Goal: Book appointment/travel/reservation

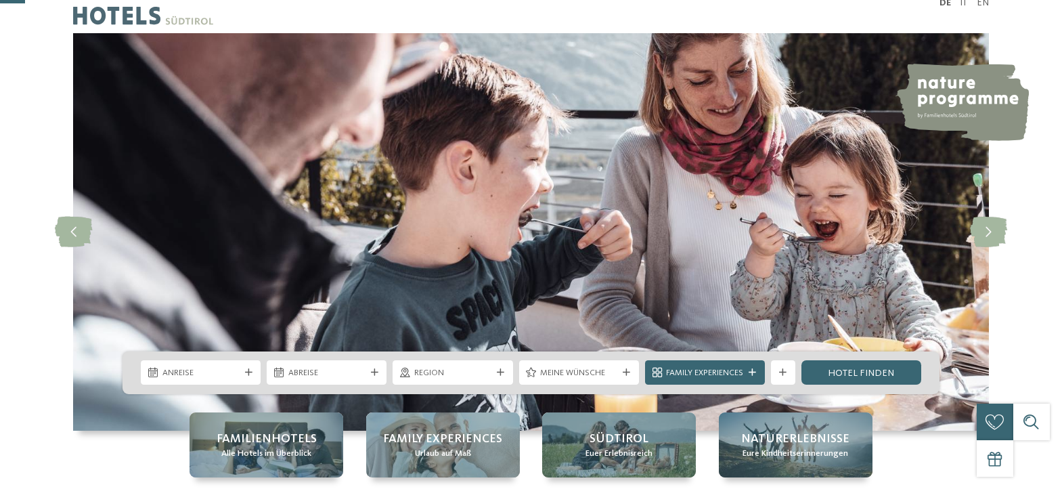
scroll to position [135, 0]
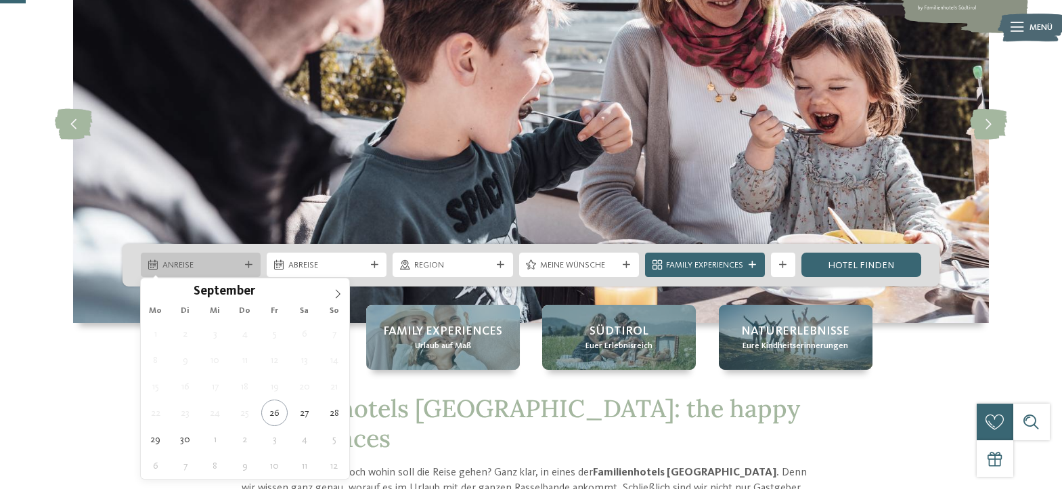
click at [201, 270] on span "Anreise" at bounding box center [200, 265] width 77 height 12
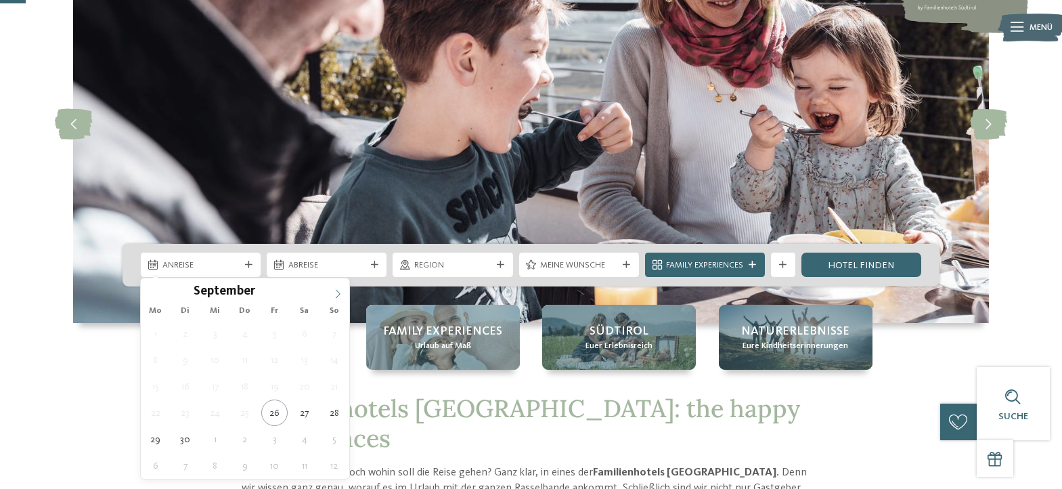
click at [336, 290] on icon at bounding box center [337, 293] width 9 height 9
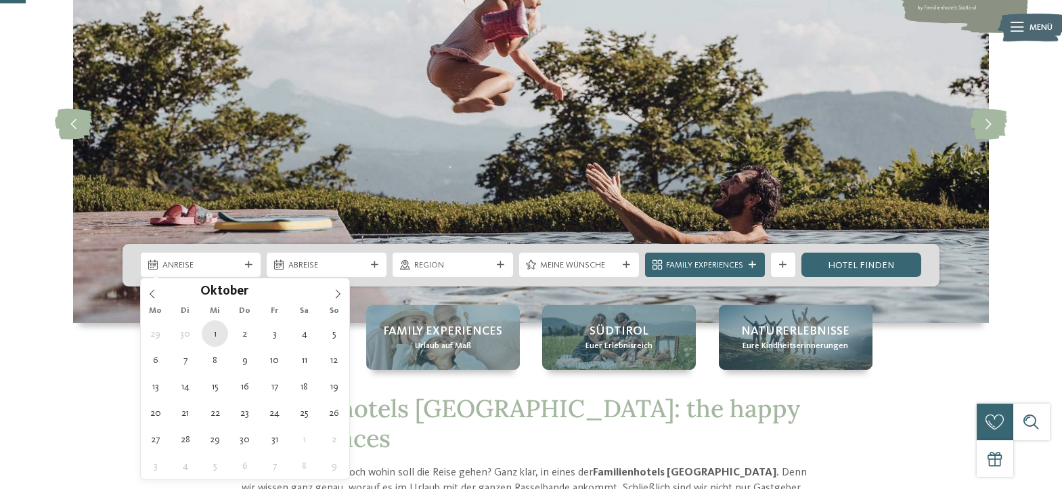
type div "[DATE]"
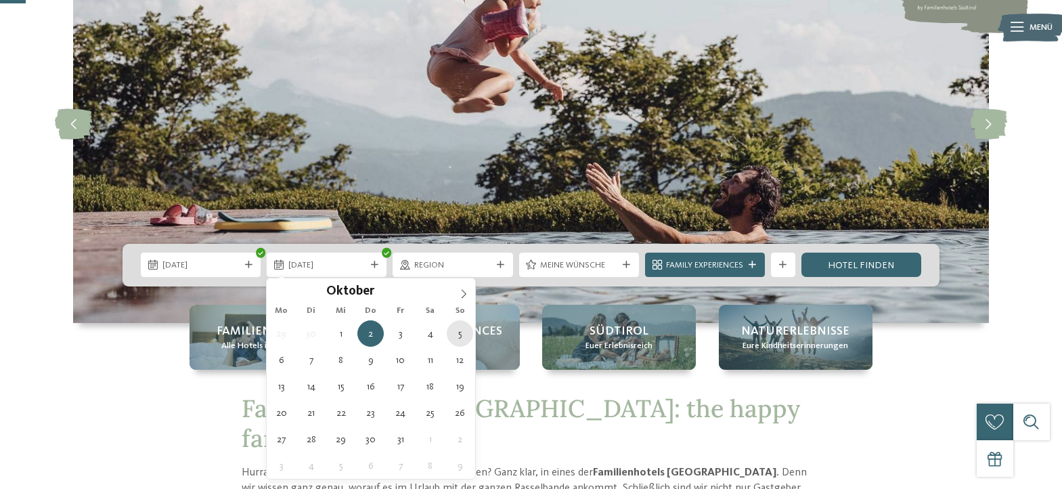
type div "[DATE]"
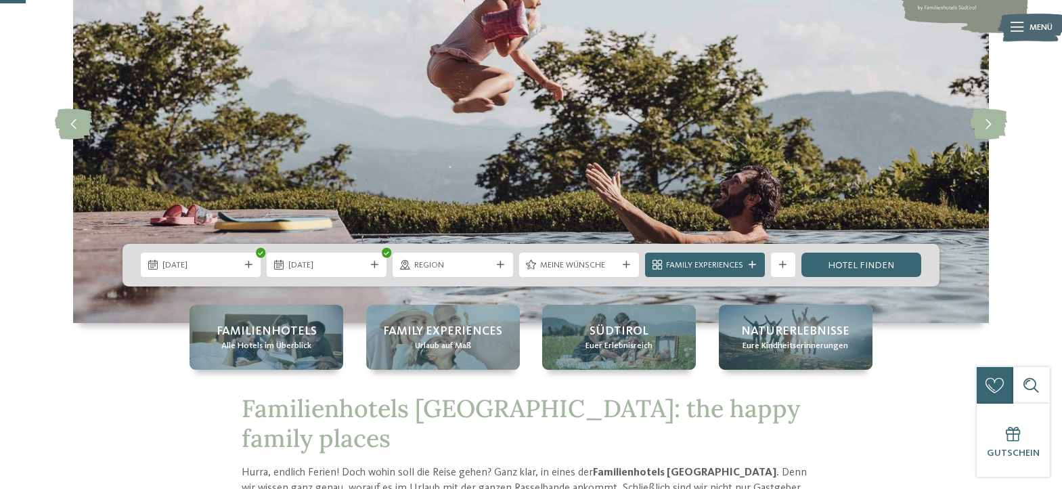
click at [439, 266] on span "Region" at bounding box center [452, 265] width 77 height 12
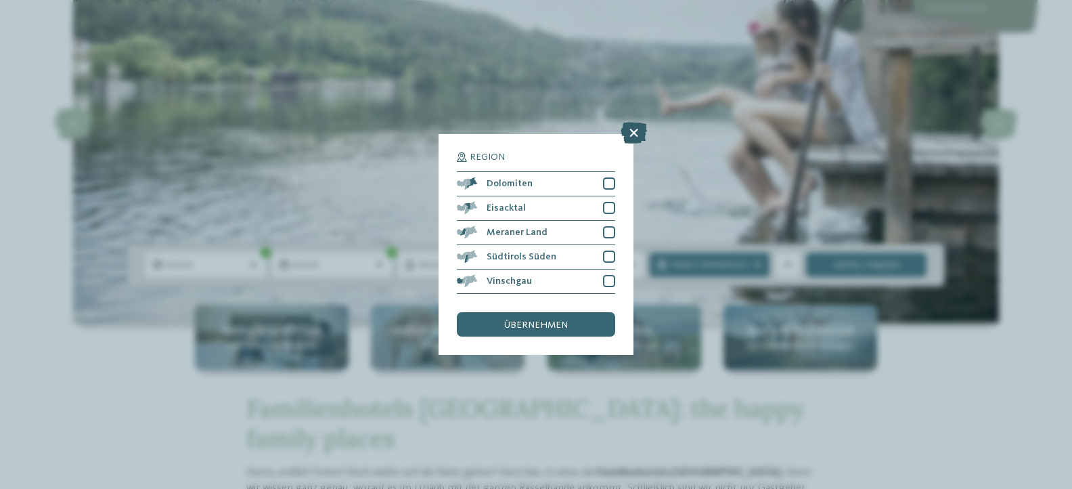
click at [632, 133] on icon at bounding box center [634, 133] width 26 height 22
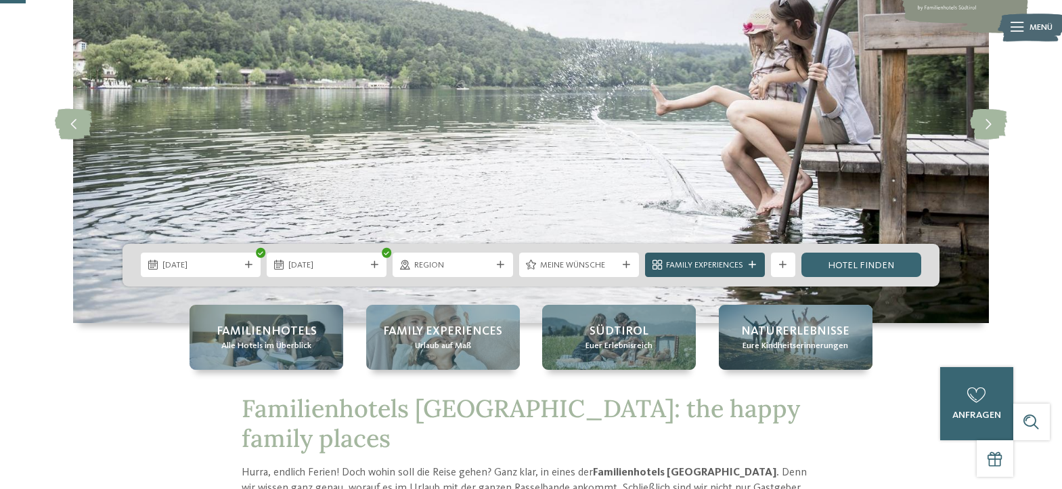
click at [730, 264] on span "Family Experiences" at bounding box center [704, 265] width 77 height 12
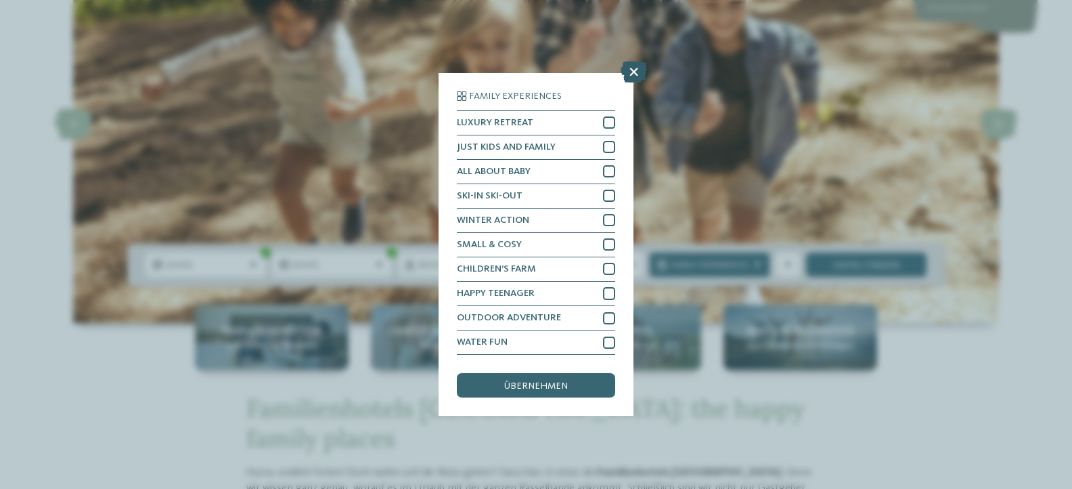
click at [630, 72] on icon at bounding box center [634, 72] width 26 height 22
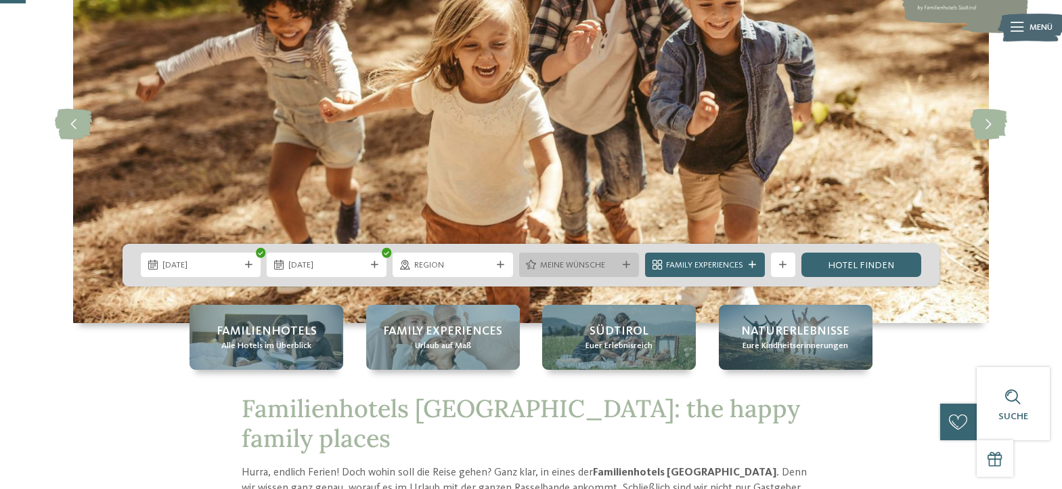
click at [623, 265] on icon at bounding box center [626, 264] width 7 height 7
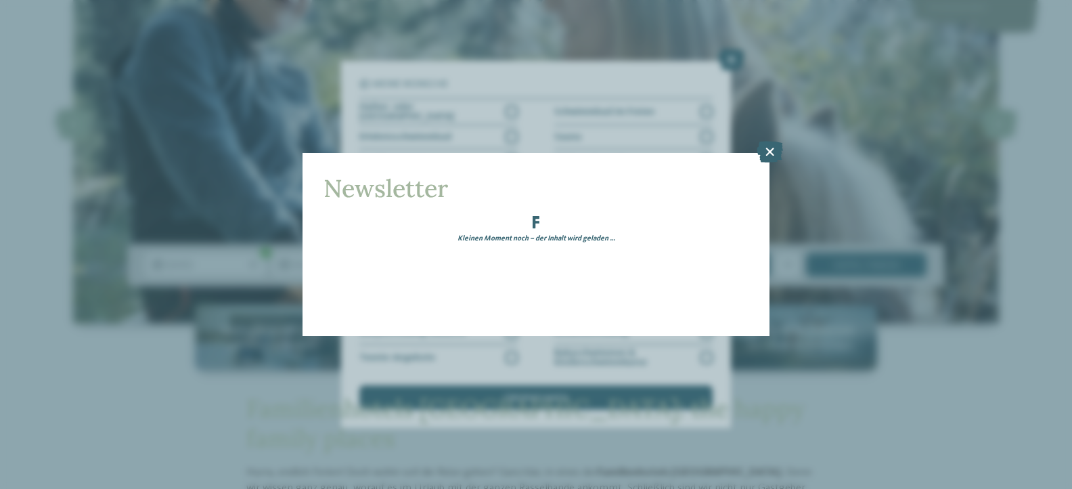
click at [733, 59] on div "Newsletter Kleinen Moment noch – der Inhalt wird geladen …" at bounding box center [536, 244] width 1072 height 489
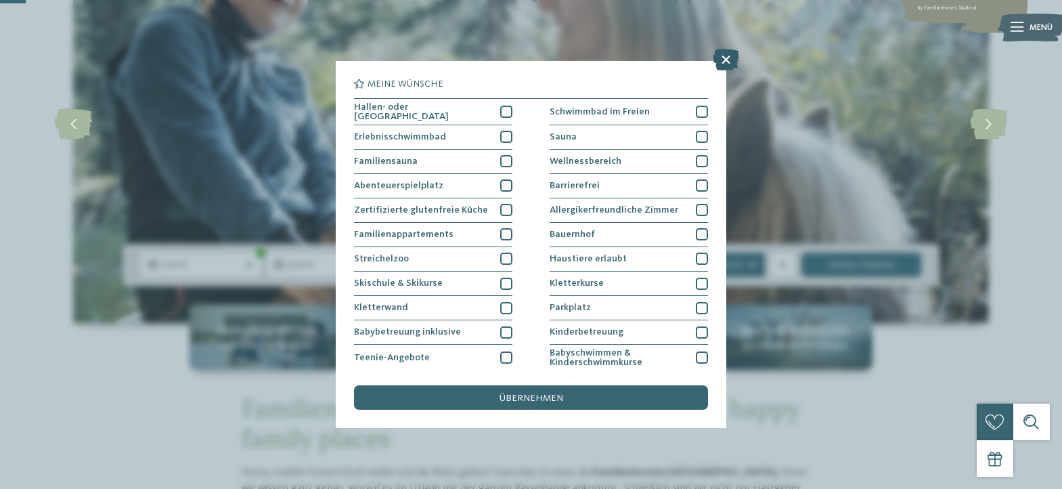
click at [726, 56] on icon at bounding box center [726, 60] width 26 height 22
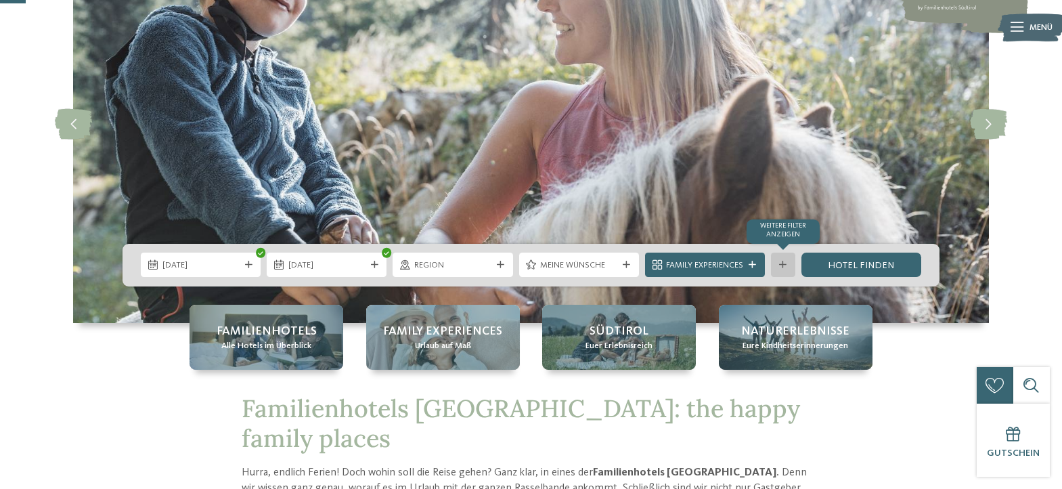
click at [785, 267] on icon at bounding box center [782, 264] width 7 height 7
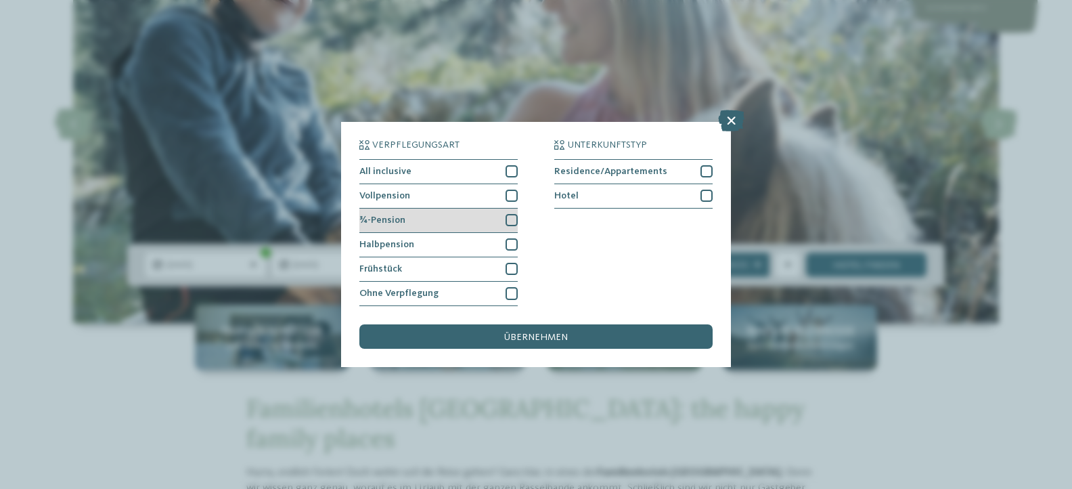
drag, startPoint x: 512, startPoint y: 240, endPoint x: 510, endPoint y: 231, distance: 9.9
click at [510, 238] on div "Halbpension" at bounding box center [438, 245] width 158 height 24
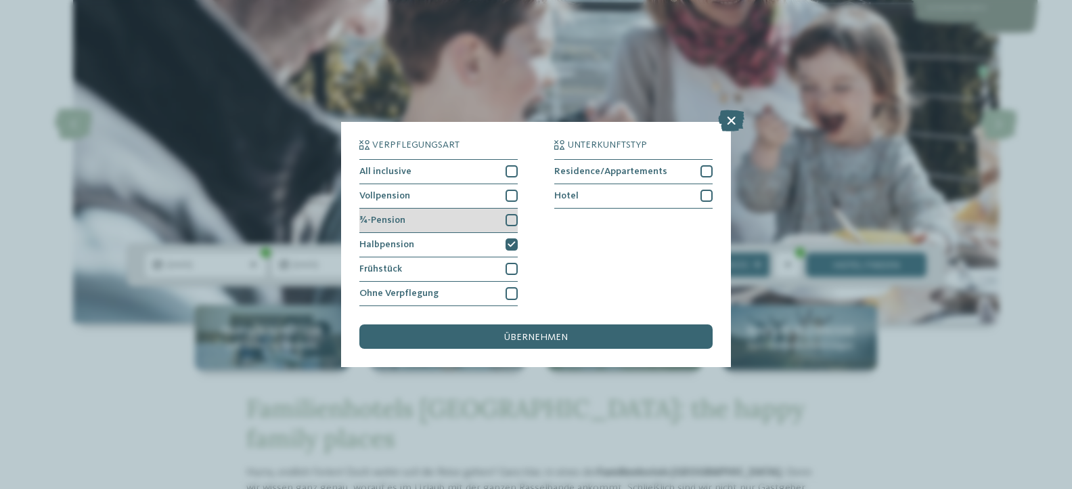
click at [510, 213] on div "¾-Pension" at bounding box center [438, 220] width 158 height 24
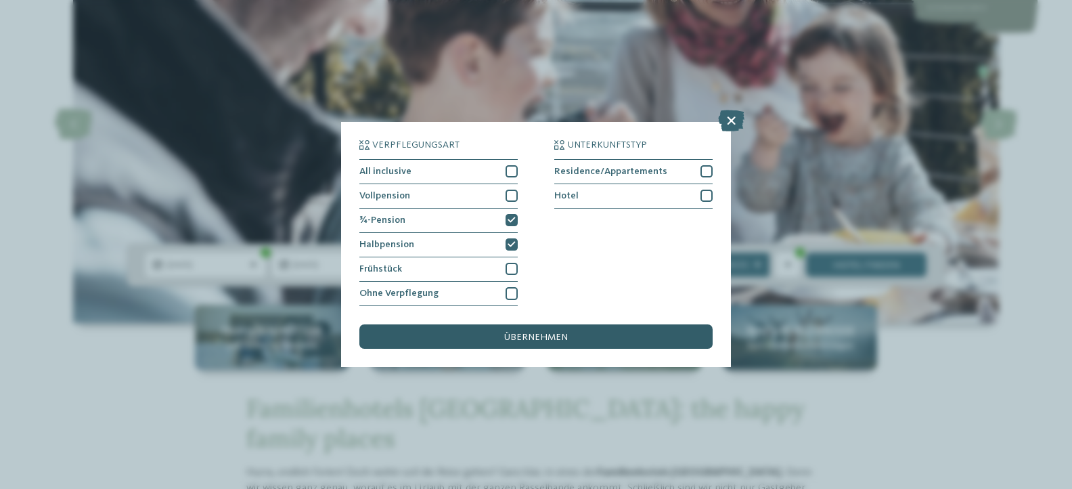
click at [586, 339] on div "übernehmen" at bounding box center [535, 336] width 353 height 24
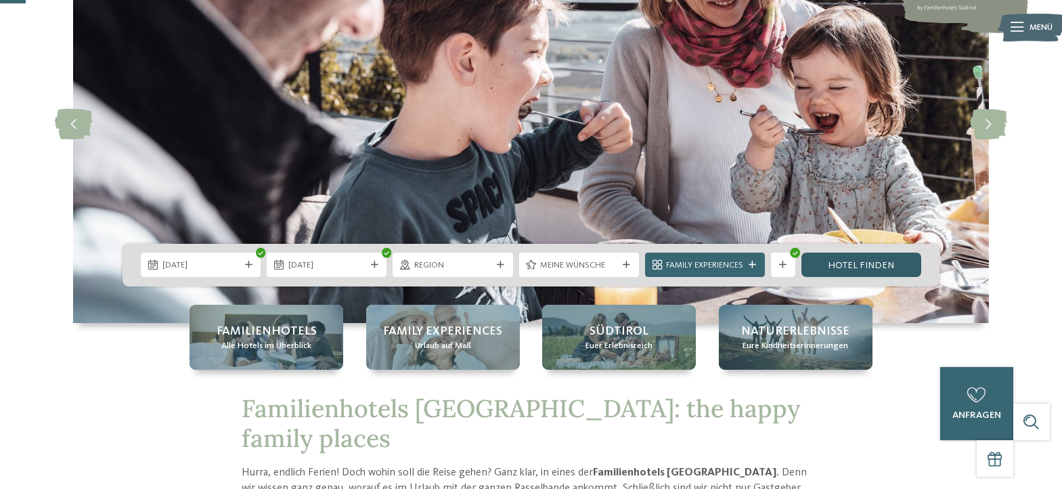
click at [873, 267] on link "Hotel finden" at bounding box center [861, 264] width 120 height 24
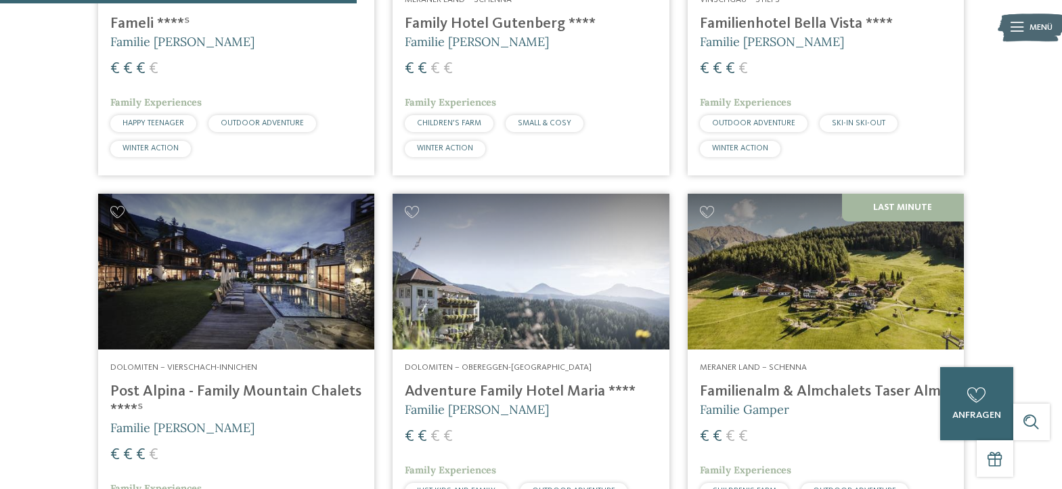
scroll to position [661, 0]
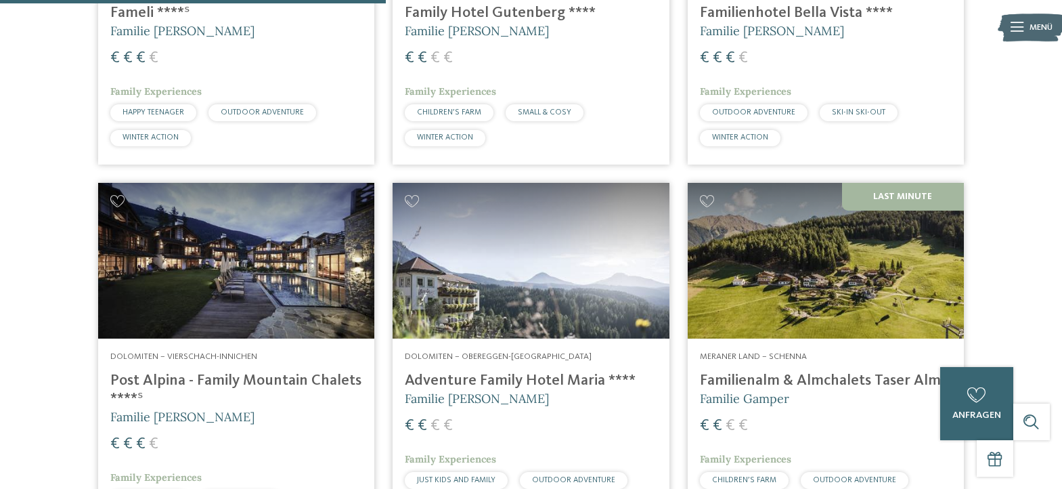
click at [826, 382] on h4 "Familienalm & Almchalets Taser Alm" at bounding box center [826, 381] width 252 height 18
